Goal: Find specific page/section: Find specific page/section

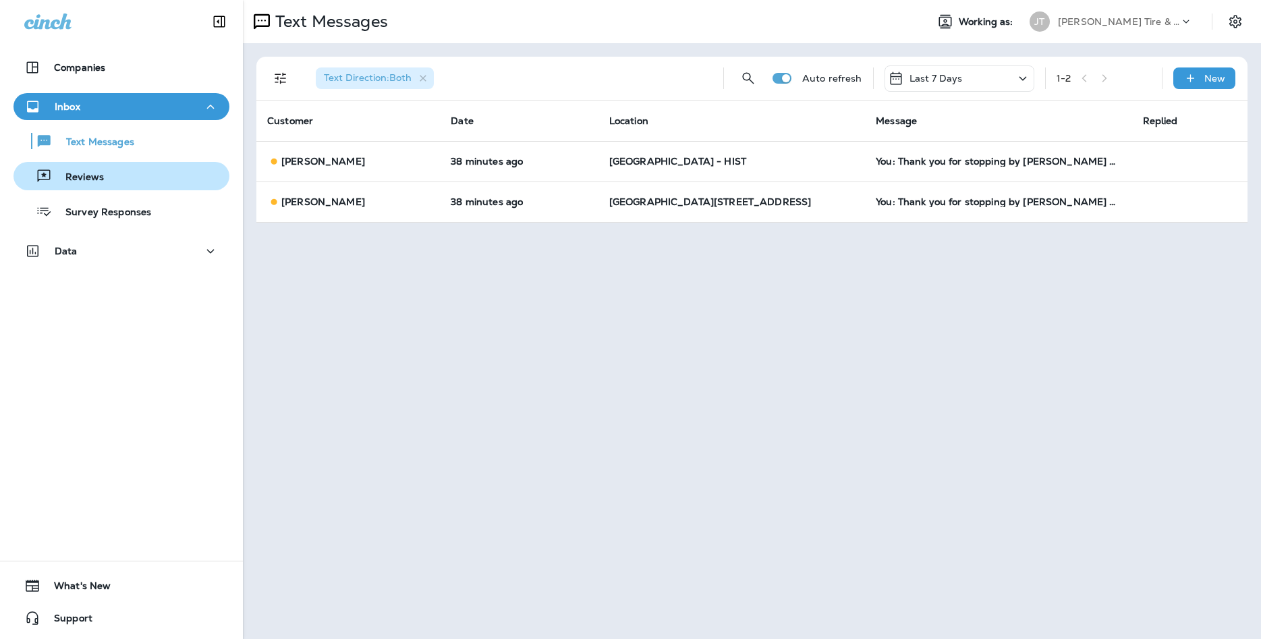
click at [88, 187] on button "Reviews" at bounding box center [121, 176] width 216 height 28
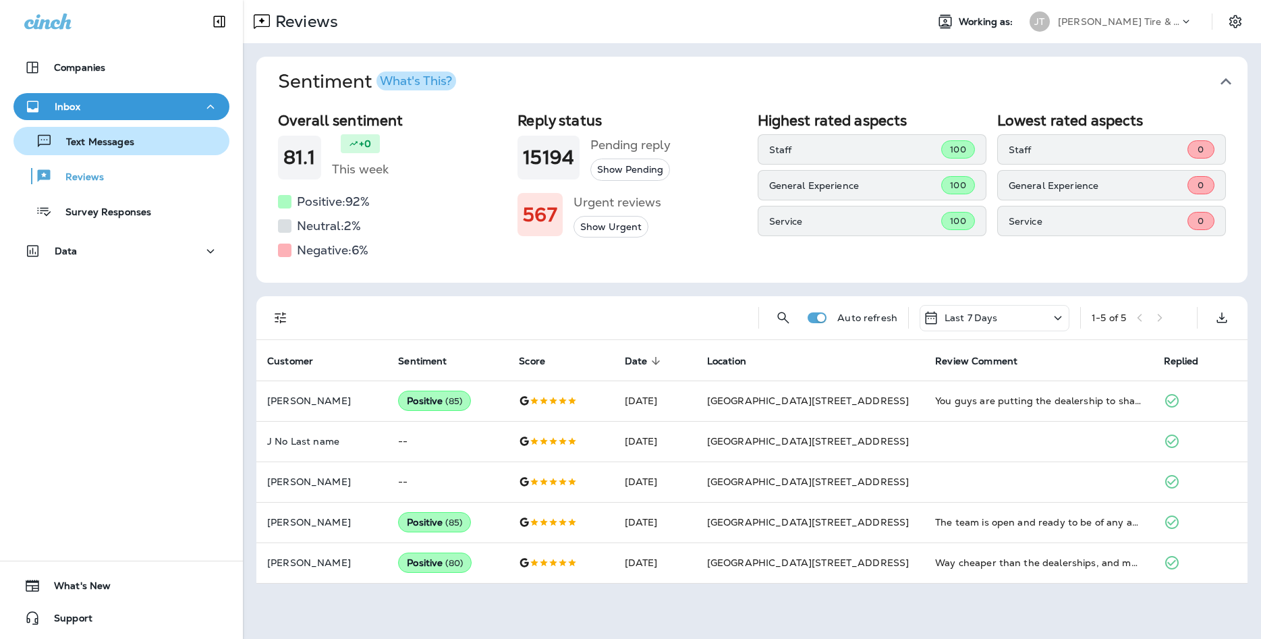
click at [105, 151] on button "Text Messages" at bounding box center [121, 141] width 216 height 28
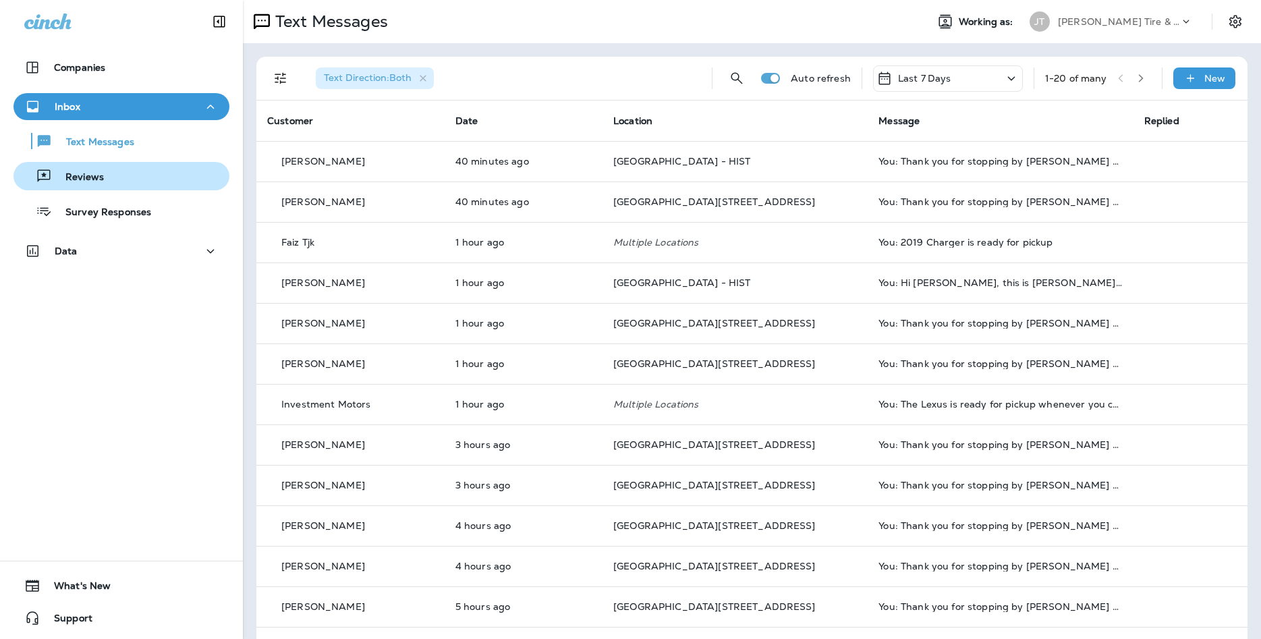
click at [141, 179] on div "Reviews" at bounding box center [121, 176] width 205 height 20
